Goal: Find specific page/section: Find specific page/section

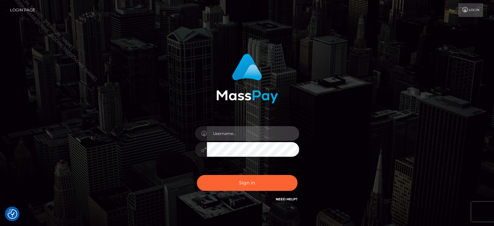
type input "[PERSON_NAME]"
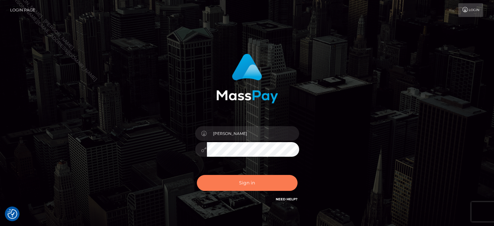
click at [254, 184] on button "Sign in" at bounding box center [247, 183] width 101 height 16
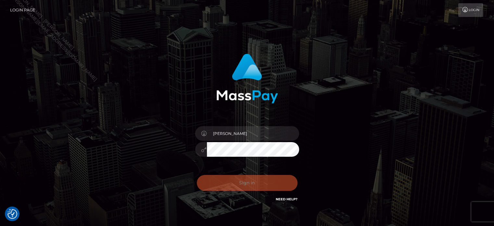
click at [382, 143] on div "Edward Sign in" at bounding box center [247, 131] width 370 height 165
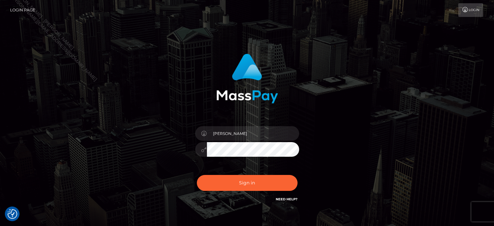
click at [396, 138] on div "Edward Sign in" at bounding box center [247, 131] width 370 height 165
click at [407, 134] on div "Edward Sign in" at bounding box center [247, 131] width 370 height 165
click at [408, 133] on div "Edward Sign in" at bounding box center [247, 131] width 370 height 165
click at [412, 131] on div "Edward Sign in" at bounding box center [247, 131] width 370 height 165
click at [419, 129] on div "Edward Sign in" at bounding box center [247, 131] width 370 height 165
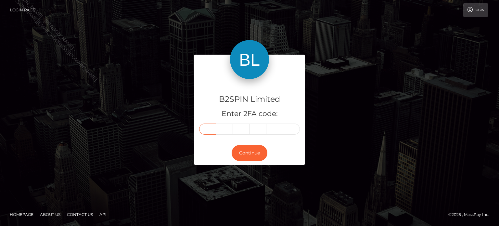
click at [214, 127] on input "text" at bounding box center [207, 128] width 17 height 11
click at [188, 106] on div "B2SPIN Limited Enter 2FA code: Continue" at bounding box center [249, 113] width 370 height 117
click at [205, 131] on input "text" at bounding box center [207, 128] width 17 height 11
paste input "6"
type input "6"
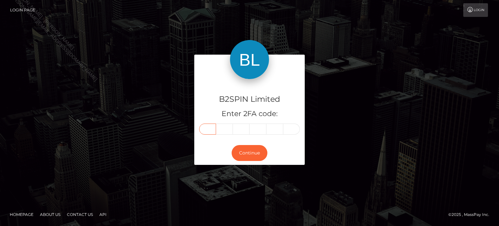
type input "2"
type input "8"
type input "7"
type input "4"
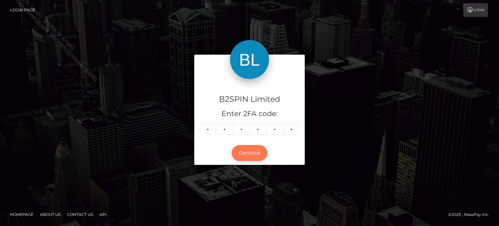
click at [243, 154] on button "Continue" at bounding box center [250, 153] width 36 height 16
click at [380, 134] on div "B2SPIN Limited Enter 2FA code: 6 2 8 8 7 4 628874 Continue" at bounding box center [249, 113] width 370 height 117
click at [385, 130] on div "B2SPIN Limited Enter 2FA code: 6 2 8 8 7 4 628874 Continue" at bounding box center [249, 113] width 370 height 117
click at [255, 158] on button "Continue" at bounding box center [250, 153] width 36 height 16
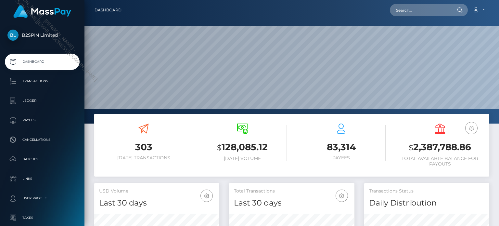
scroll to position [115, 125]
click at [414, 17] on div "Loading... Loading... Account Edit Profile Logout" at bounding box center [308, 10] width 362 height 14
click at [417, 8] on input "text" at bounding box center [420, 10] width 61 height 12
paste input "c09fe476-e838-4450-8092-5771c4999e8a"
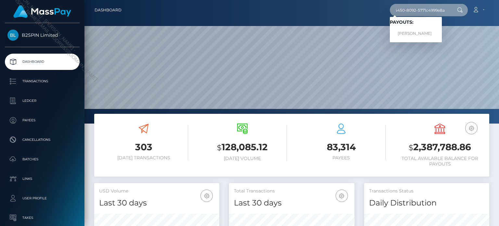
type input "c09fe476-e838-4450-8092-5771c4999e8a"
click at [415, 30] on link "WILLIAM COLBY PARKS" at bounding box center [416, 34] width 52 height 12
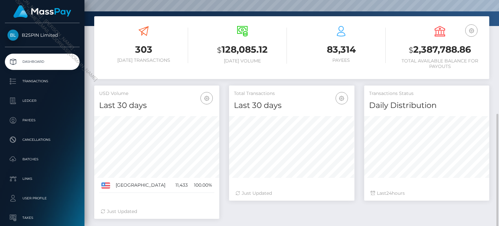
scroll to position [129, 0]
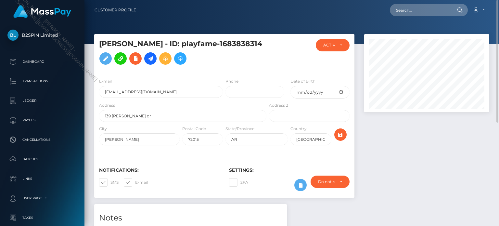
click at [414, 17] on div "Loading... Loading... Account Edit Profile Logout" at bounding box center [315, 10] width 348 height 14
click at [419, 12] on input "text" at bounding box center [420, 10] width 61 height 12
paste input "e9de7be4-e47c-48ed-8033-c021ee543ff6"
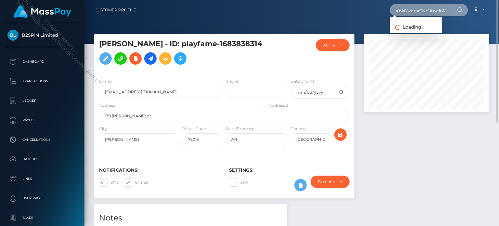
scroll to position [0, 31]
type input "e9de7be4-e47c-48ed-8033-c021ee543ff6"
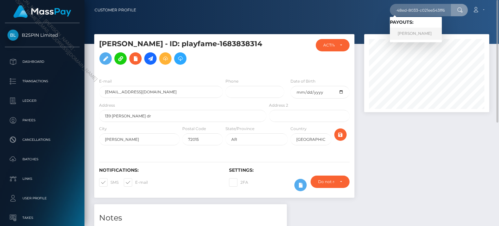
click at [411, 31] on link "ROBERT LEE MARTIN" at bounding box center [416, 34] width 52 height 12
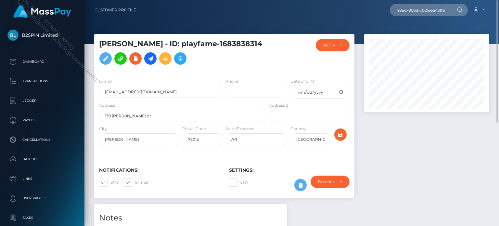
scroll to position [0, 0]
drag, startPoint x: 406, startPoint y: 160, endPoint x: 409, endPoint y: 171, distance: 11.0
click at [407, 162] on div at bounding box center [426, 119] width 135 height 170
click at [409, 173] on div at bounding box center [426, 119] width 135 height 170
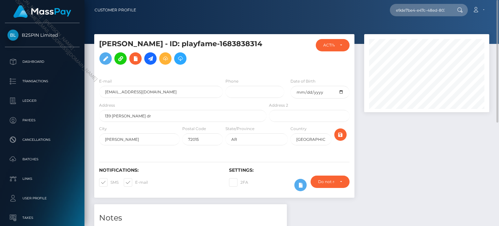
click at [409, 173] on div at bounding box center [426, 119] width 135 height 170
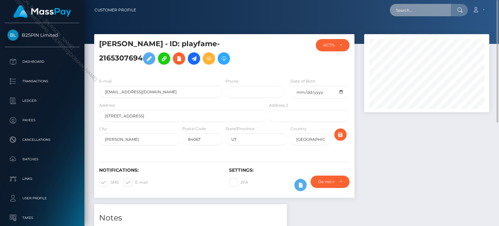
click at [413, 9] on input "text" at bounding box center [420, 10] width 61 height 12
paste input "e9de7be4-e47c-48ed-8033-c021ee543ff6"
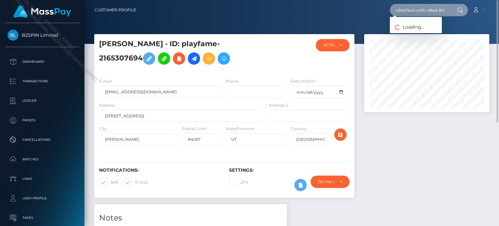
scroll to position [0, 31]
type input "e9de7be4-e47c-48ed-8033-c021ee543ff6"
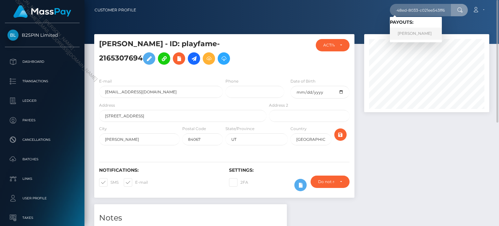
click at [421, 32] on link "[PERSON_NAME]" at bounding box center [416, 34] width 52 height 12
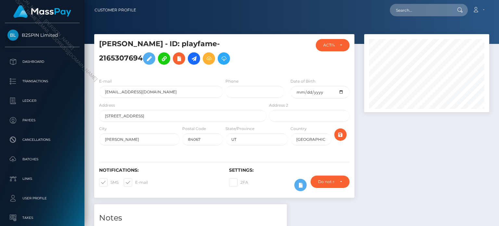
scroll to position [78, 125]
click at [379, 160] on div at bounding box center [426, 119] width 135 height 170
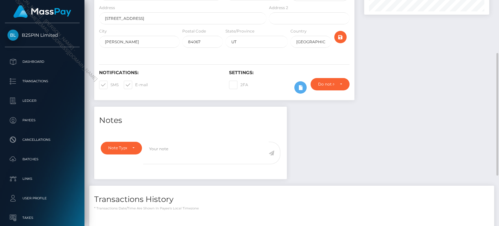
scroll to position [191, 0]
